Goal: Find specific page/section: Find specific page/section

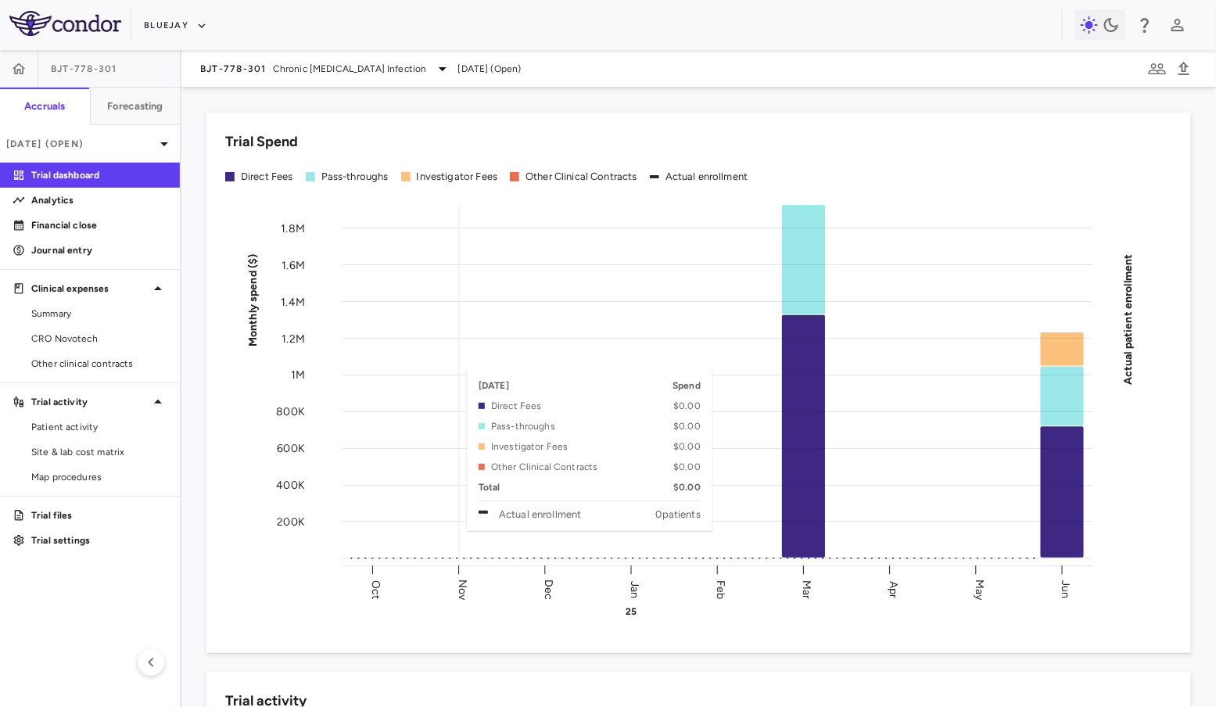
click at [481, 361] on rect at bounding box center [718, 382] width 750 height 354
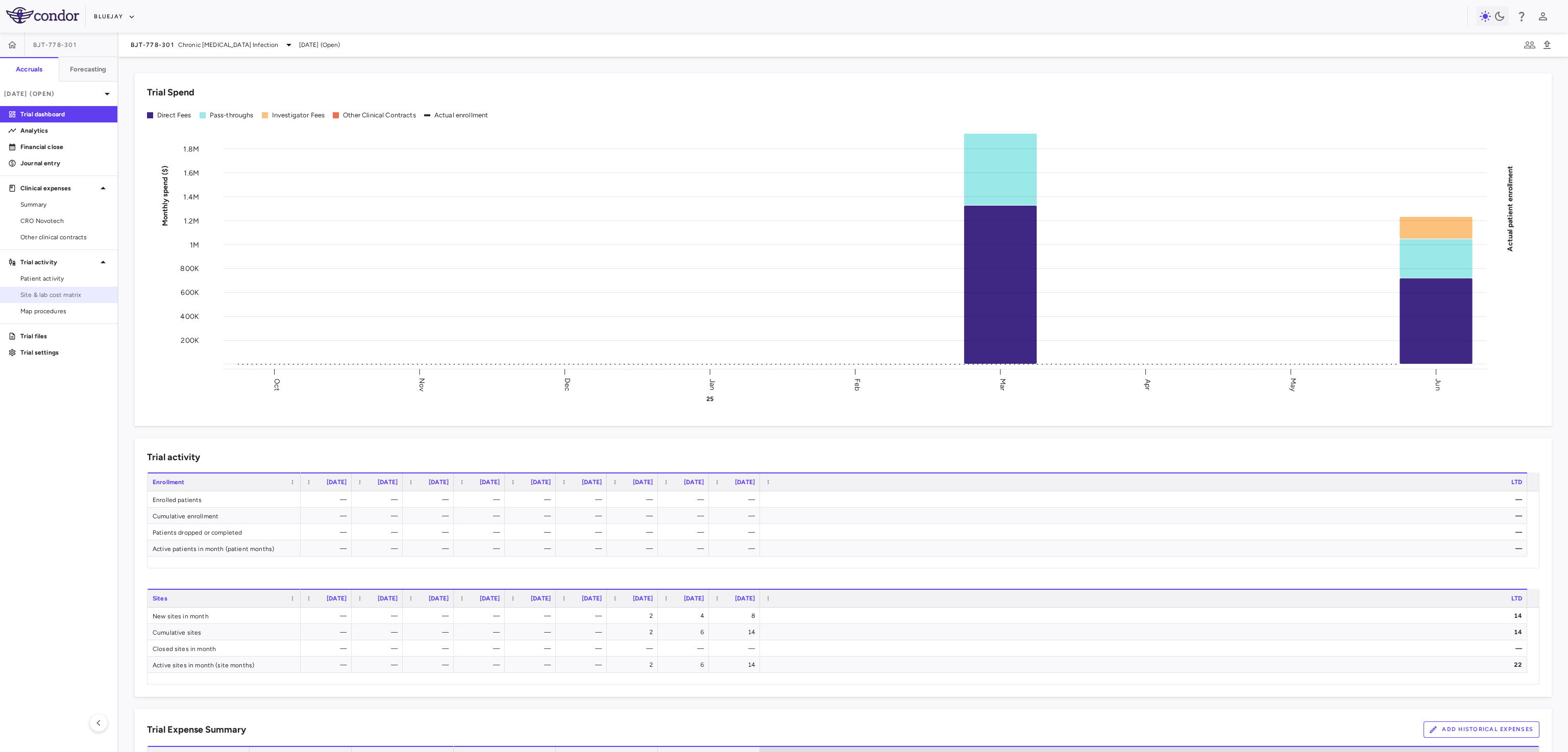
click at [27, 293] on span "Site & lab cost matrix" at bounding box center [65, 295] width 89 height 9
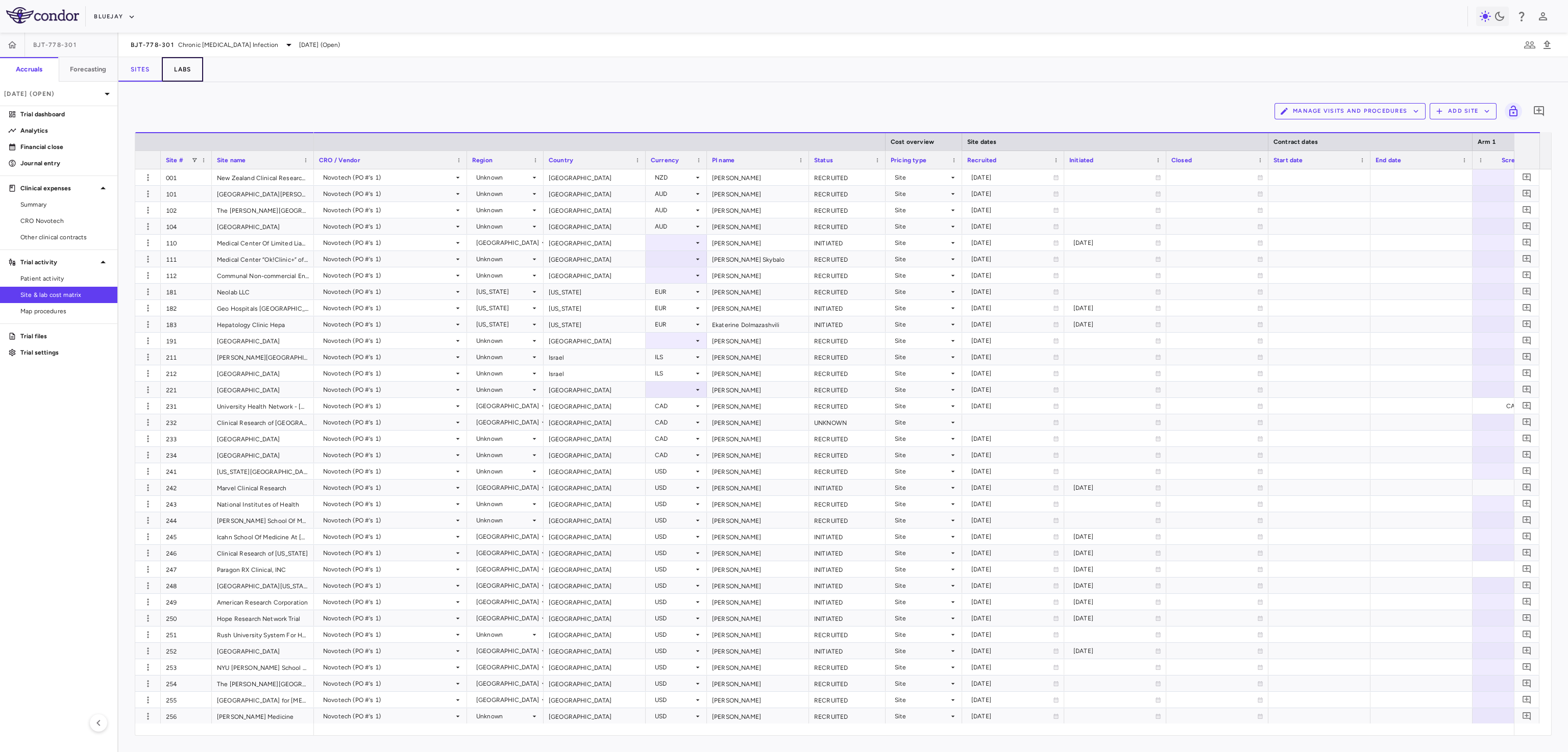
click at [177, 76] on button "Labs" at bounding box center [182, 70] width 41 height 25
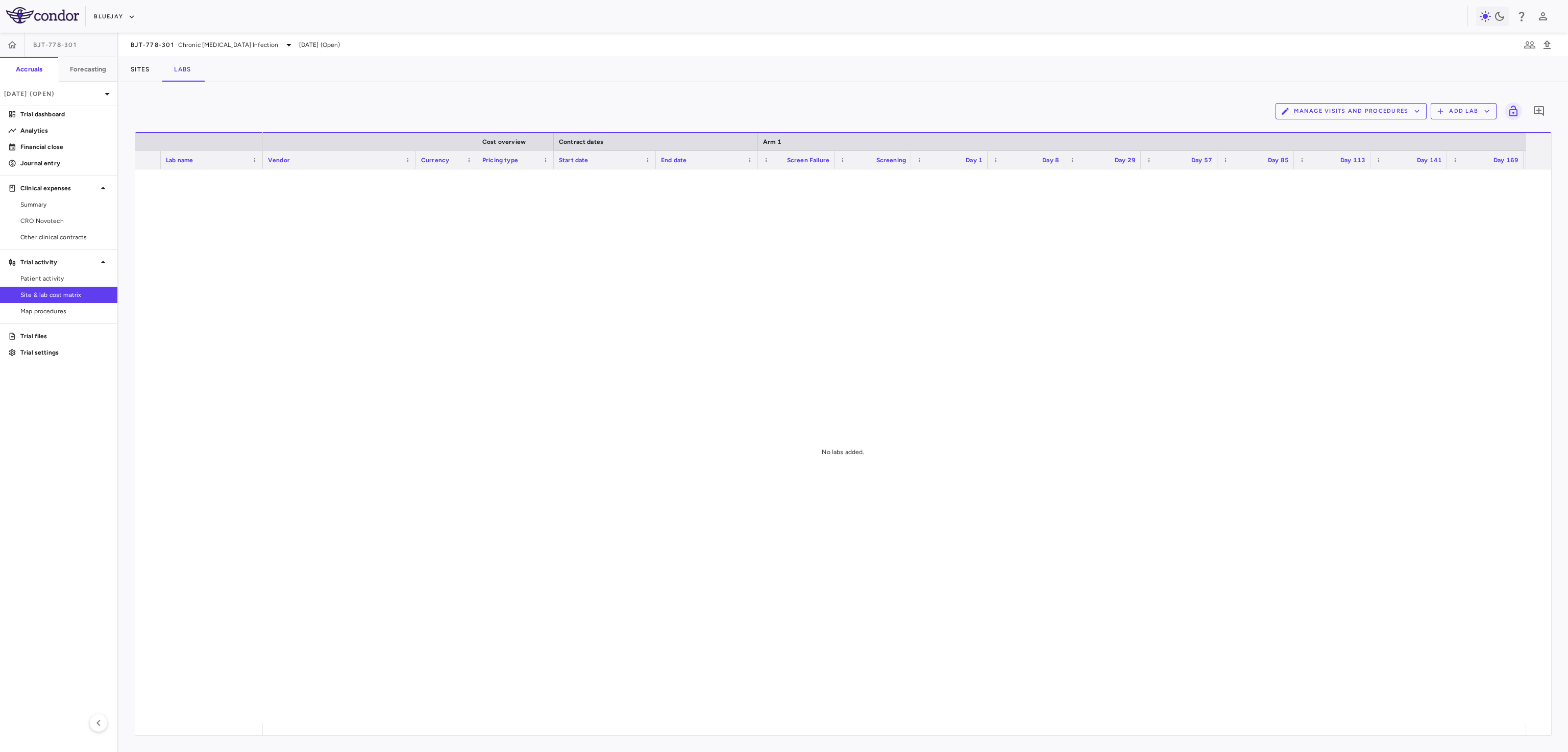
click at [224, 181] on div at bounding box center [843, 446] width 1416 height 554
click at [312, 188] on div at bounding box center [894, 446] width 1263 height 554
click at [317, 181] on div at bounding box center [894, 446] width 1263 height 554
click at [316, 194] on div at bounding box center [894, 446] width 1263 height 554
click at [321, 224] on div at bounding box center [894, 446] width 1263 height 554
